Goal: Task Accomplishment & Management: Manage account settings

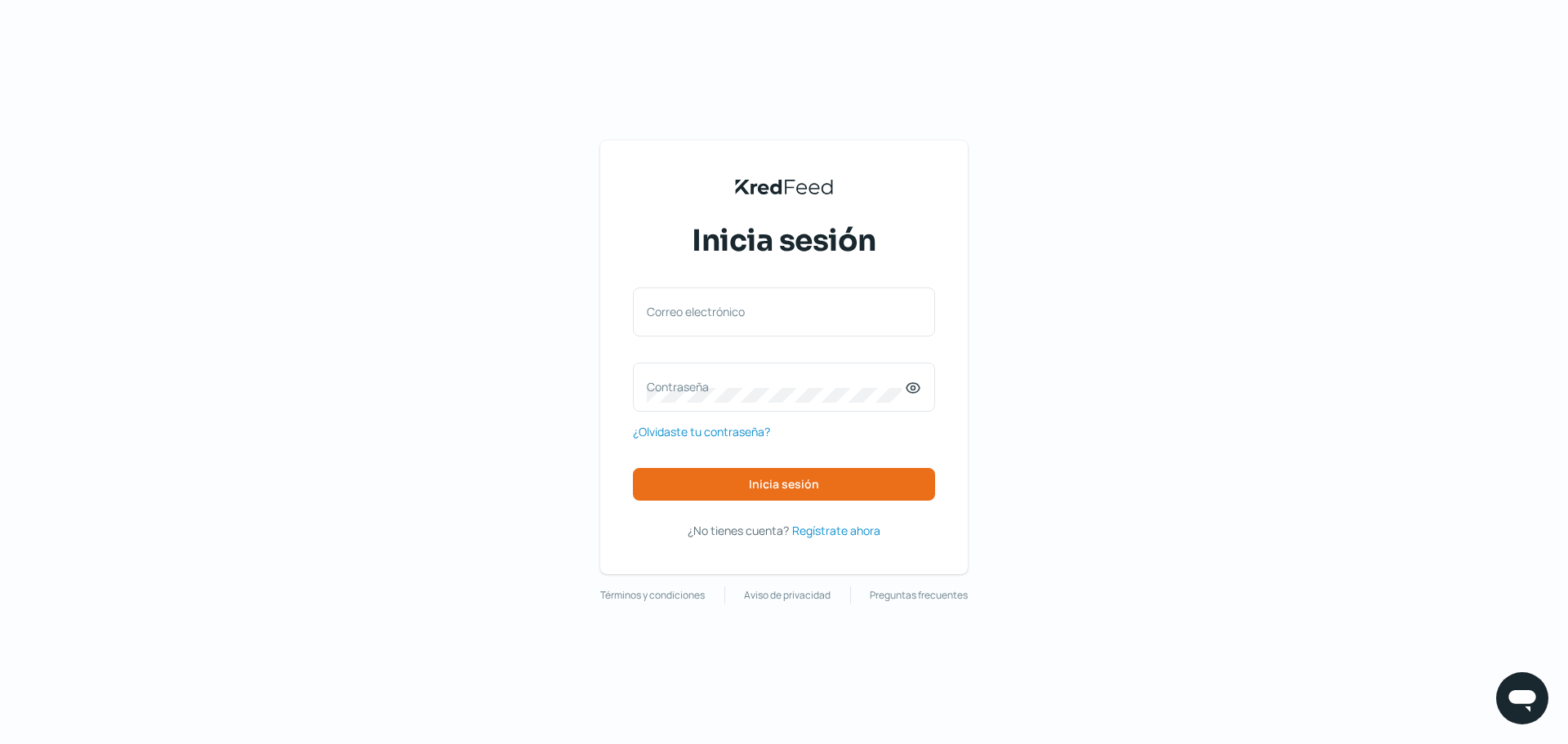
click at [1232, 59] on div "KredFeed's Black Logo Inicia sesión Correo electrónico Contraseña ¿Olvidaste tu…" at bounding box center [784, 372] width 1568 height 744
click at [725, 435] on span "¿Olvidaste tu contraseña?" at bounding box center [702, 431] width 137 height 20
